Goal: Task Accomplishment & Management: Manage account settings

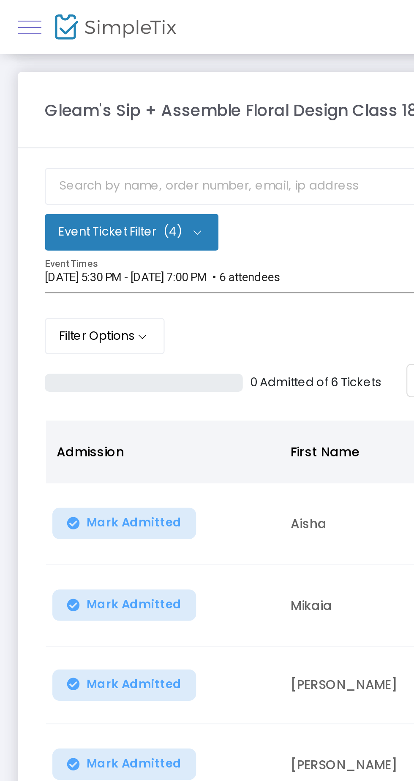
click at [15, 13] on span at bounding box center [13, 13] width 11 height 0
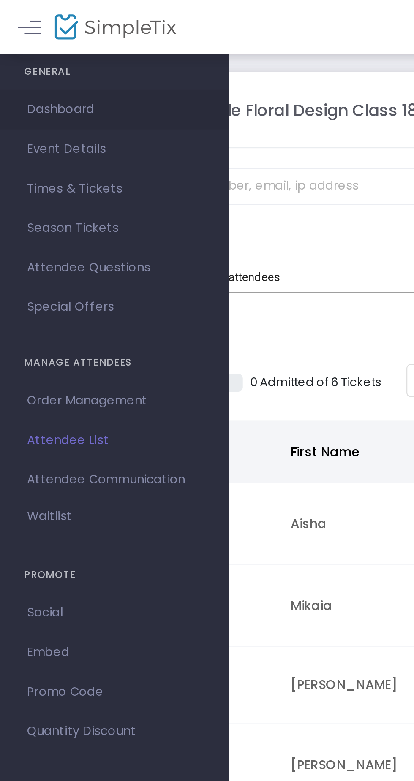
click at [36, 52] on span "Dashboard" at bounding box center [54, 51] width 82 height 11
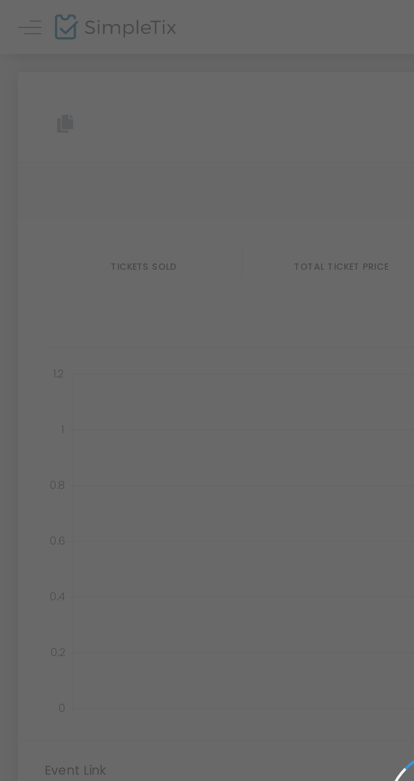
type input "https://www.simpletix.com/e/gleam-s-sip-assemble-floral-design-class-1-tickets-…"
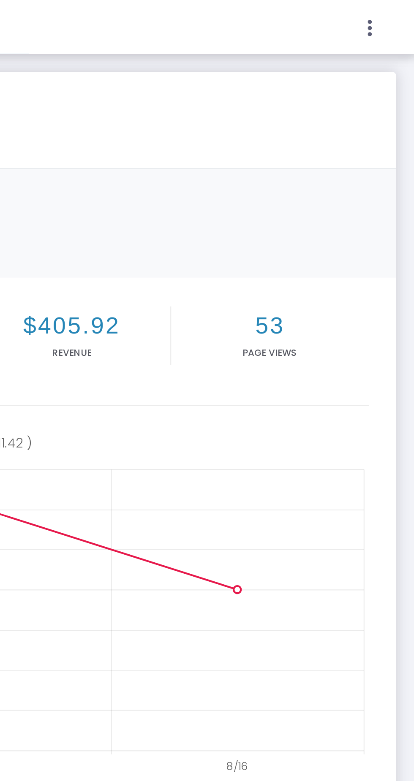
click at [103, 60] on icon at bounding box center [99, 61] width 8 height 8
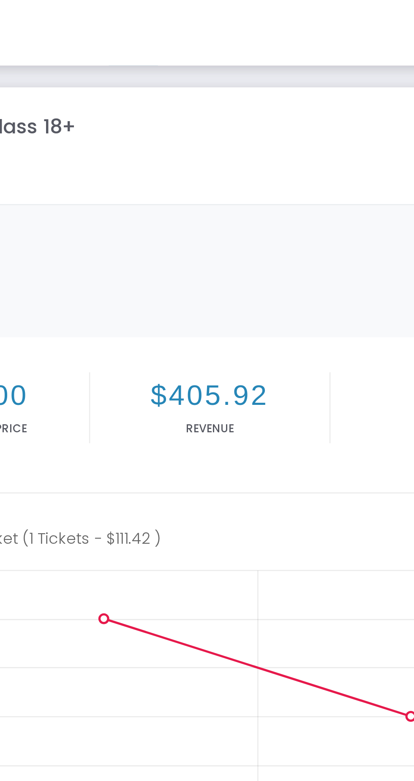
scroll to position [697, 4]
